Goal: Understand process/instructions

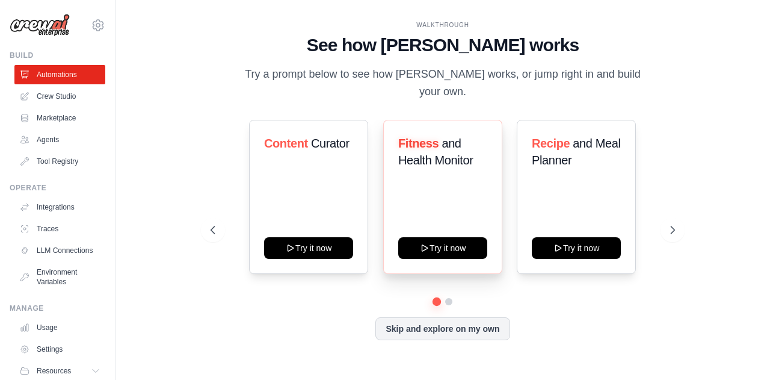
click at [433, 186] on div "Fitness and Health Monitor Try it now" at bounding box center [442, 197] width 119 height 154
click at [671, 218] on button at bounding box center [673, 230] width 24 height 24
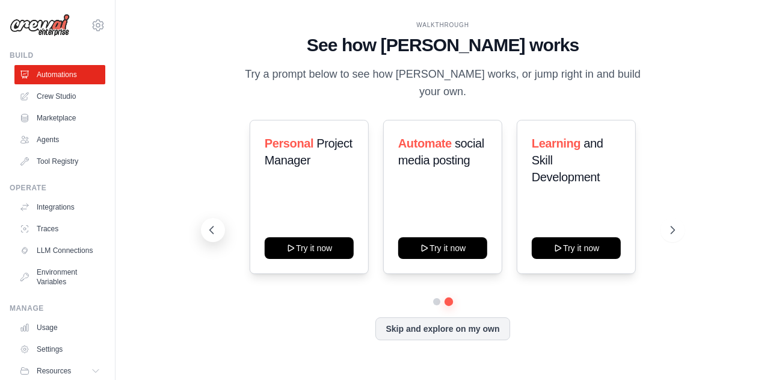
click at [212, 224] on icon at bounding box center [212, 230] width 12 height 12
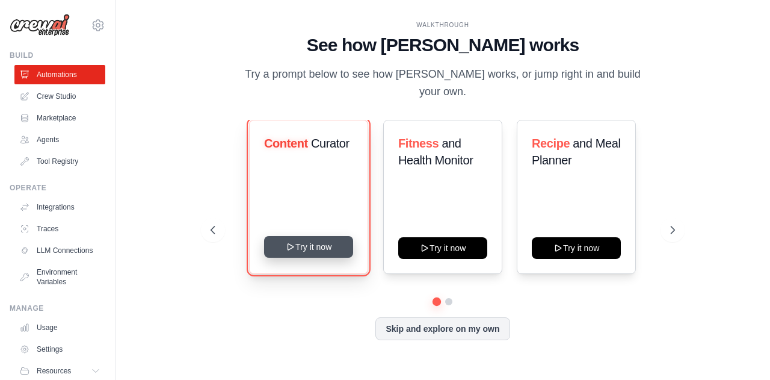
click at [324, 243] on button "Try it now" at bounding box center [308, 247] width 89 height 22
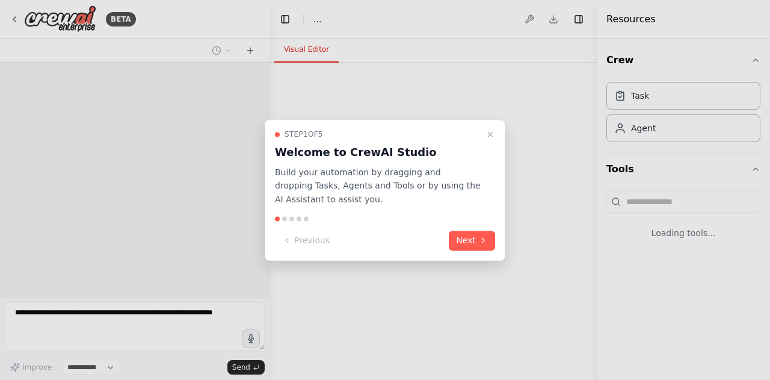
select select "****"
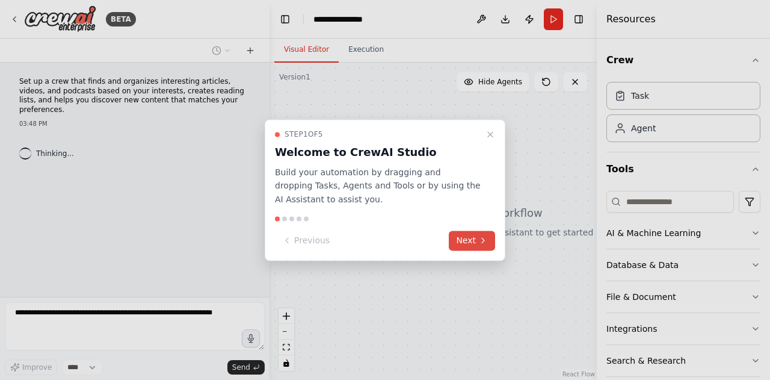
click at [480, 247] on button "Next" at bounding box center [472, 241] width 46 height 20
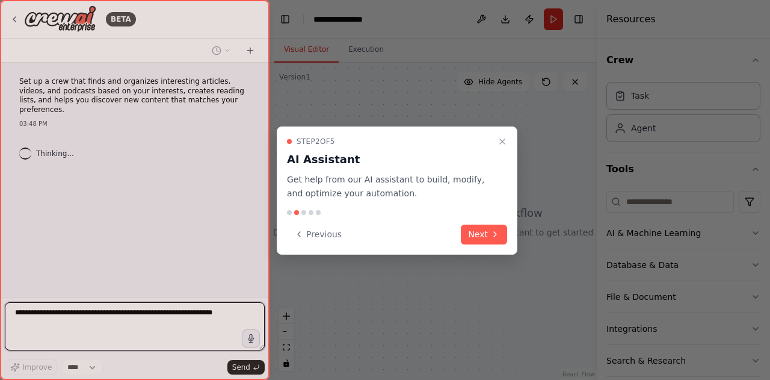
click at [480, 247] on div "Step 2 of 5 AI Assistant Get help from our AI assistant to build, modify, and o…" at bounding box center [397, 190] width 241 height 128
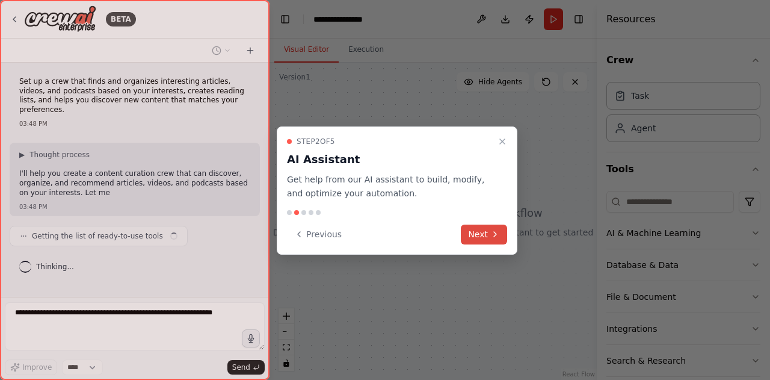
click at [484, 234] on button "Next" at bounding box center [484, 235] width 46 height 20
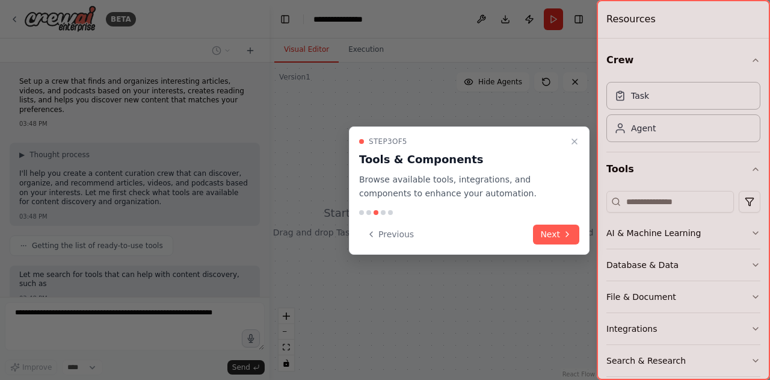
scroll to position [70, 0]
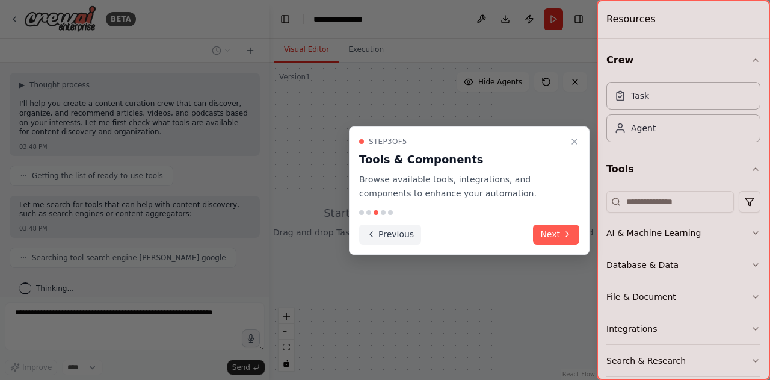
click at [379, 233] on button "Previous" at bounding box center [390, 235] width 62 height 20
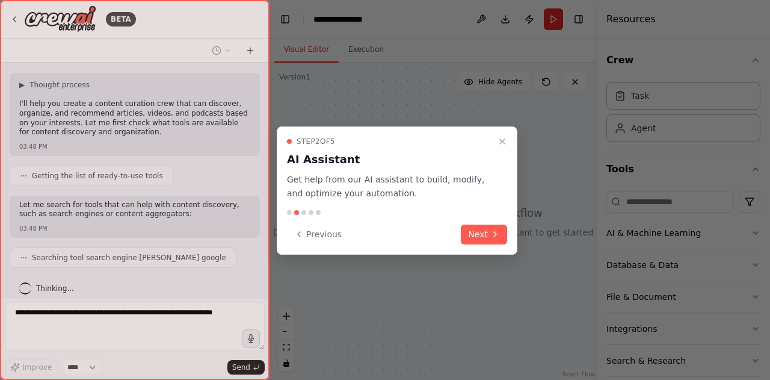
click at [379, 233] on div "Previous Next" at bounding box center [397, 235] width 220 height 20
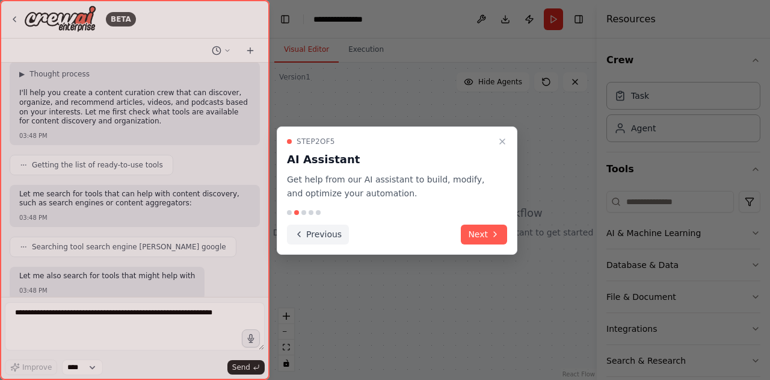
scroll to position [151, 0]
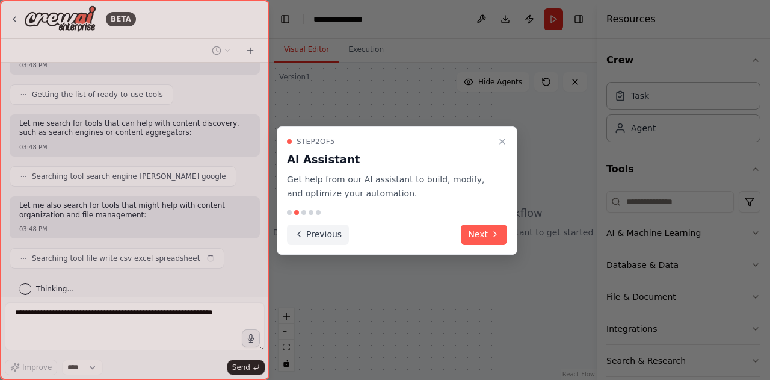
click at [326, 234] on button "Previous" at bounding box center [318, 235] width 62 height 20
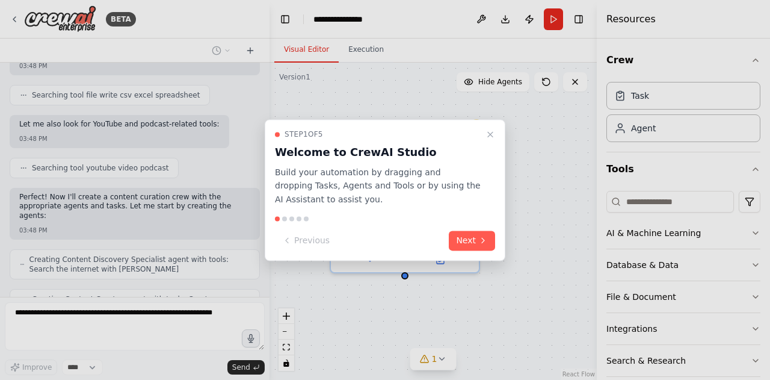
scroll to position [344, 0]
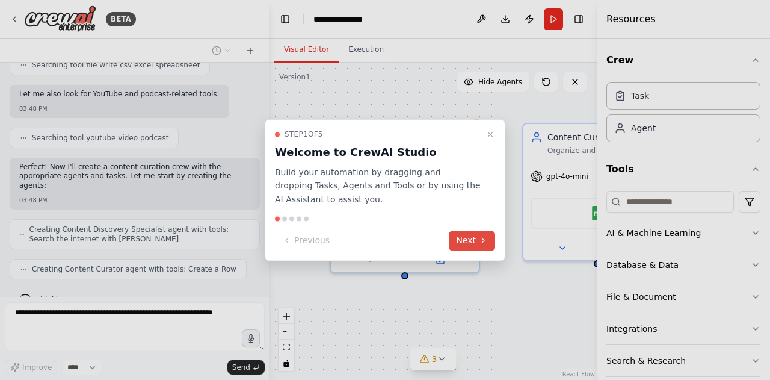
click at [477, 244] on button "Next" at bounding box center [472, 241] width 46 height 20
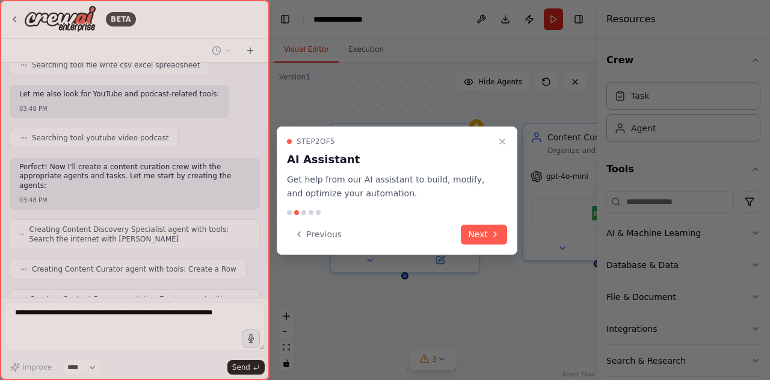
scroll to position [383, 0]
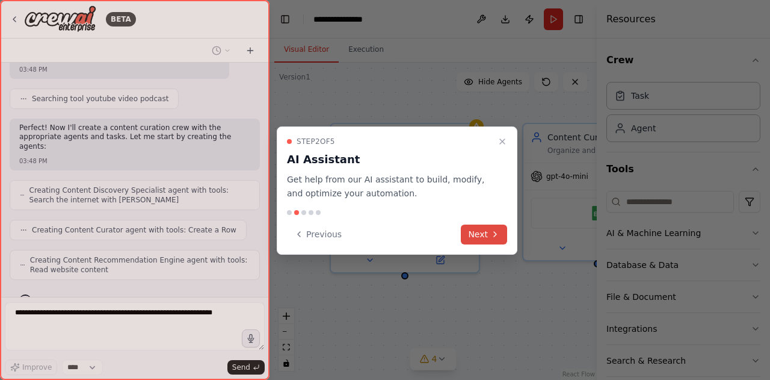
click at [500, 230] on icon at bounding box center [496, 234] width 10 height 10
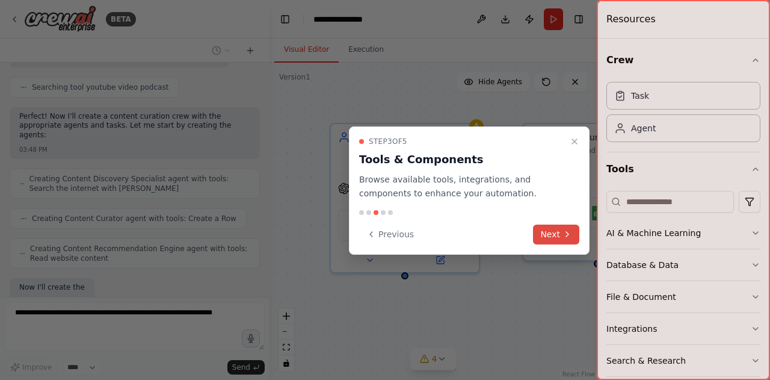
scroll to position [456, 0]
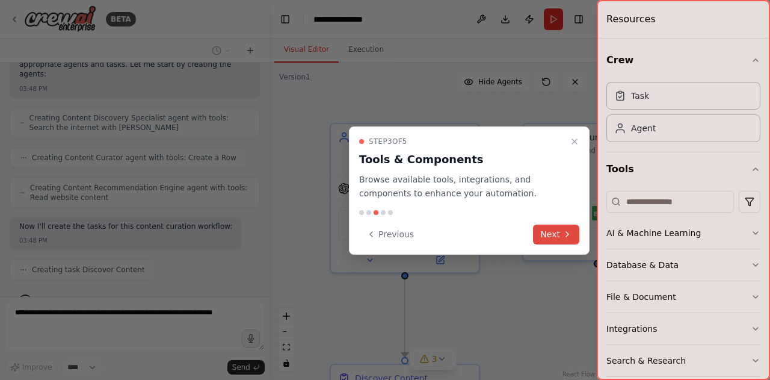
click at [559, 235] on button "Next" at bounding box center [556, 235] width 46 height 20
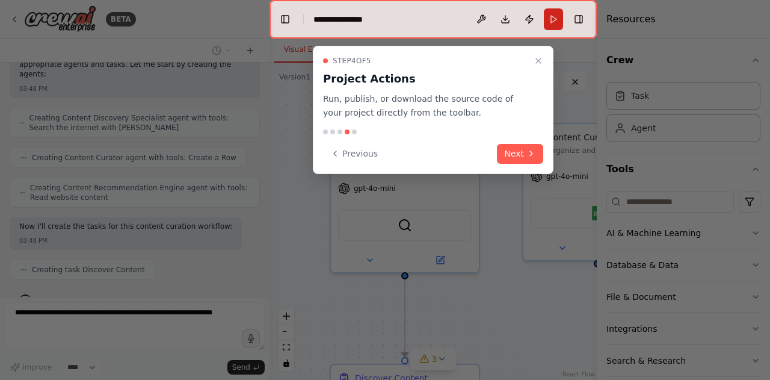
scroll to position [485, 0]
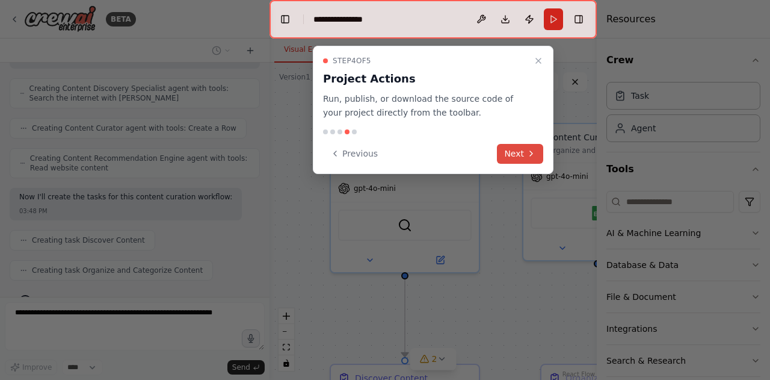
click at [530, 152] on icon at bounding box center [532, 154] width 10 height 10
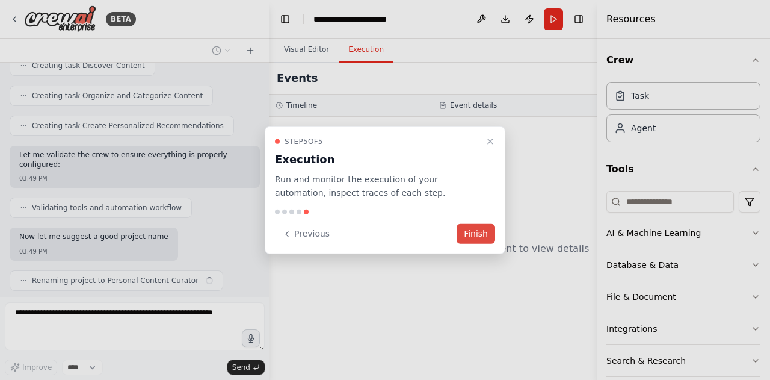
scroll to position [669, 0]
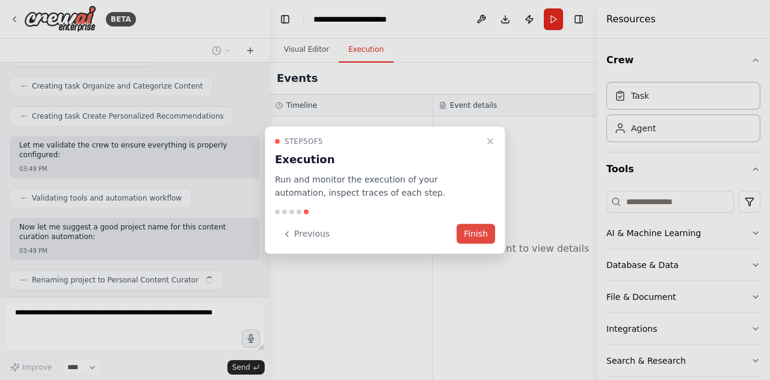
click at [485, 235] on button "Finish" at bounding box center [476, 234] width 39 height 20
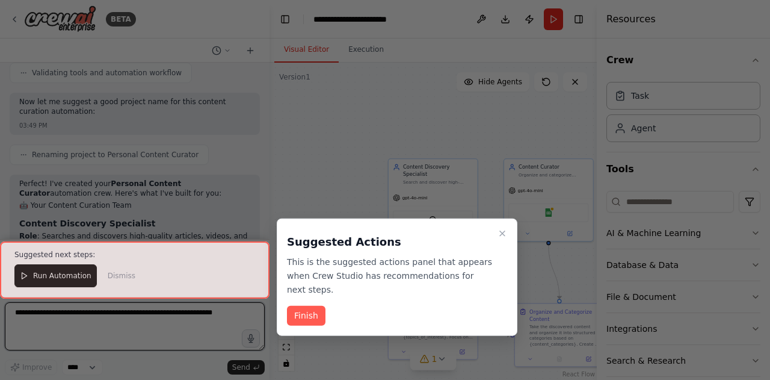
scroll to position [813, 0]
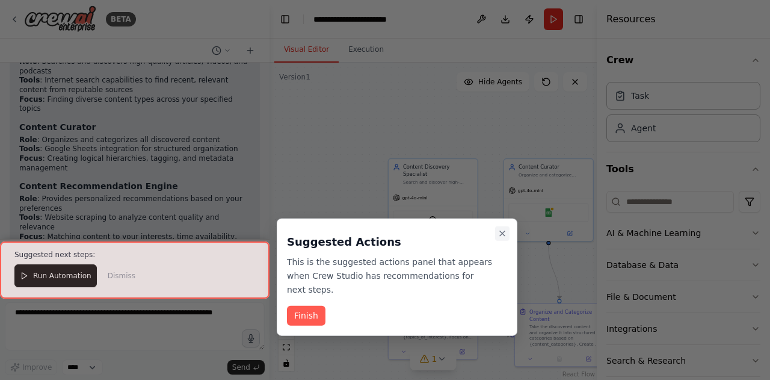
click at [502, 229] on icon "Close walkthrough" at bounding box center [503, 234] width 10 height 10
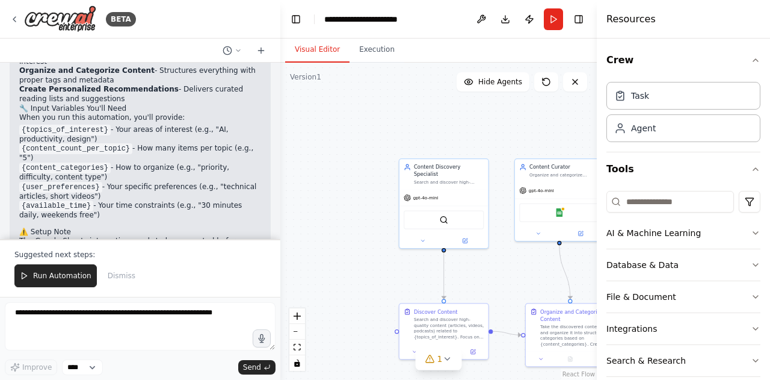
drag, startPoint x: 265, startPoint y: 217, endPoint x: 281, endPoint y: 144, distance: 75.1
click at [281, 144] on div "BETA Set up a crew that finds and organizes interesting articles, videos, and p…" at bounding box center [385, 190] width 770 height 380
